Goal: Transaction & Acquisition: Purchase product/service

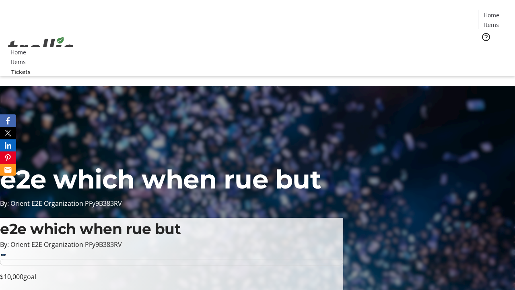
click at [484, 47] on span "Tickets" at bounding box center [493, 51] width 19 height 8
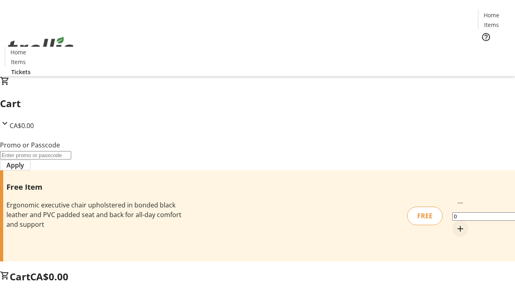
click at [455, 224] on mat-icon "Increment by one" at bounding box center [460, 229] width 10 height 10
type input "1"
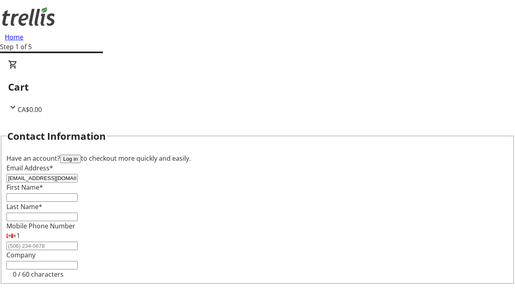
type input "[EMAIL_ADDRESS][DOMAIN_NAME]"
type input "Hilton"
type input "[PERSON_NAME]"
